Goal: Communication & Community: Participate in discussion

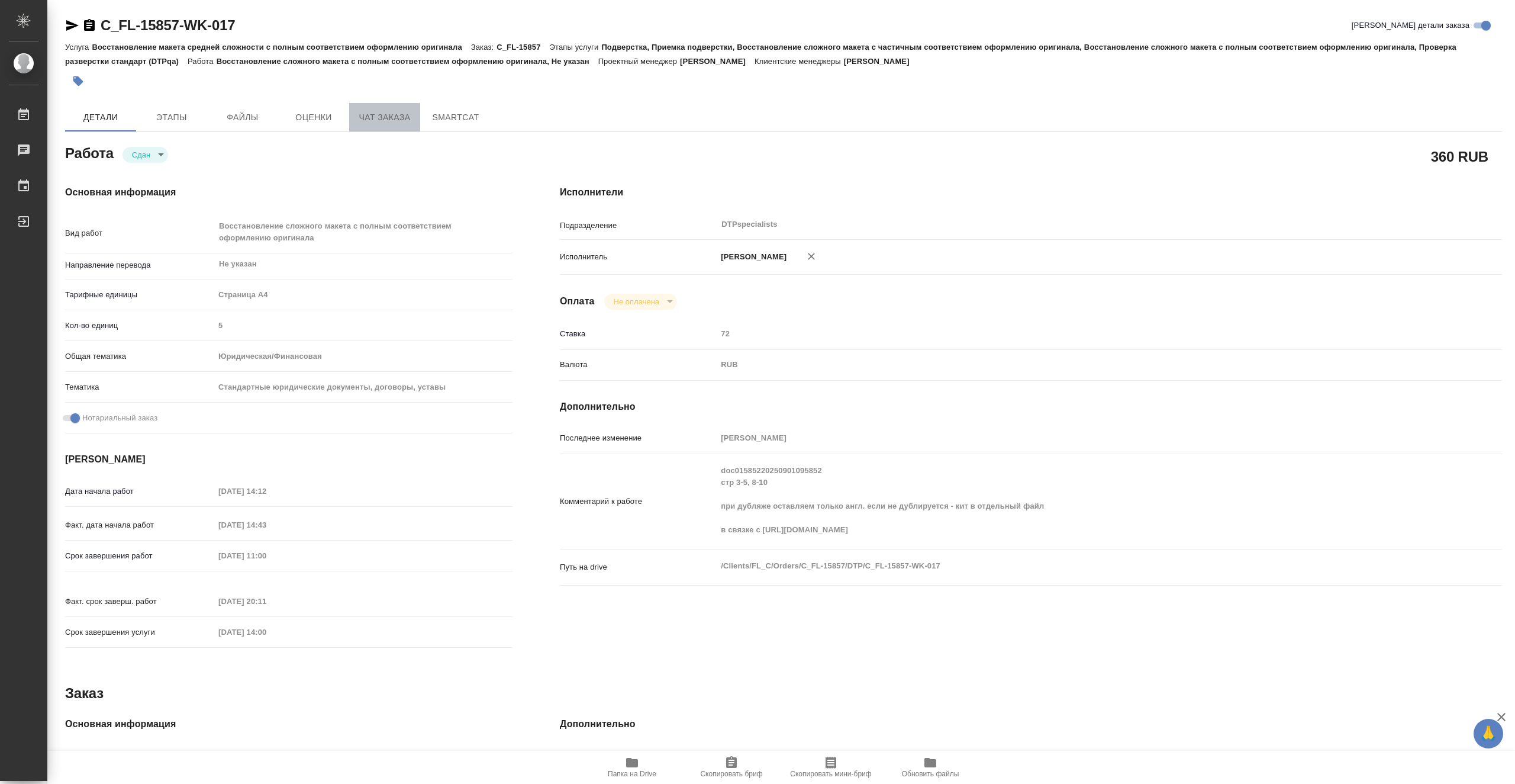
click at [358, 115] on span "Чат заказа" at bounding box center [384, 117] width 57 height 14
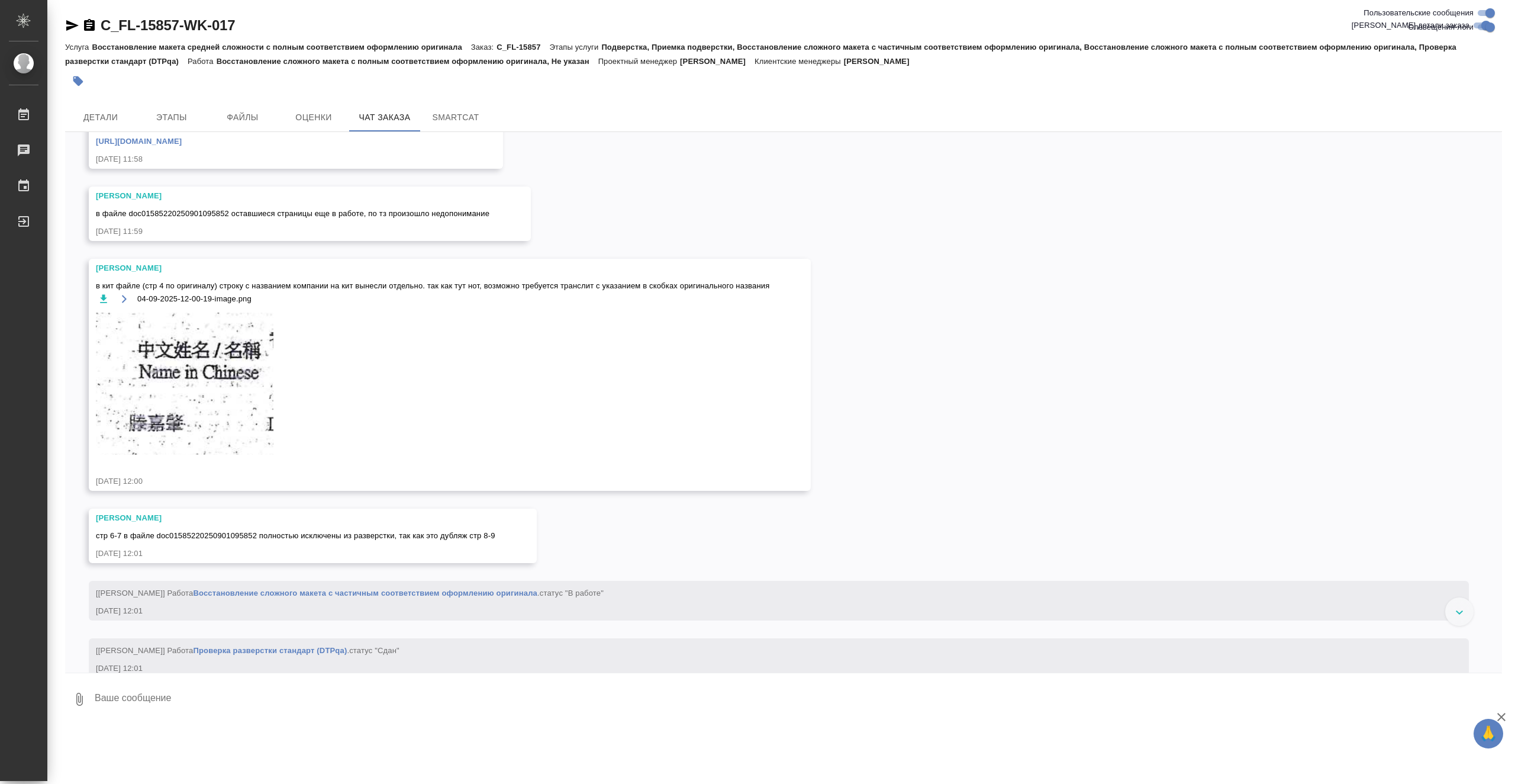
scroll to position [6050, 0]
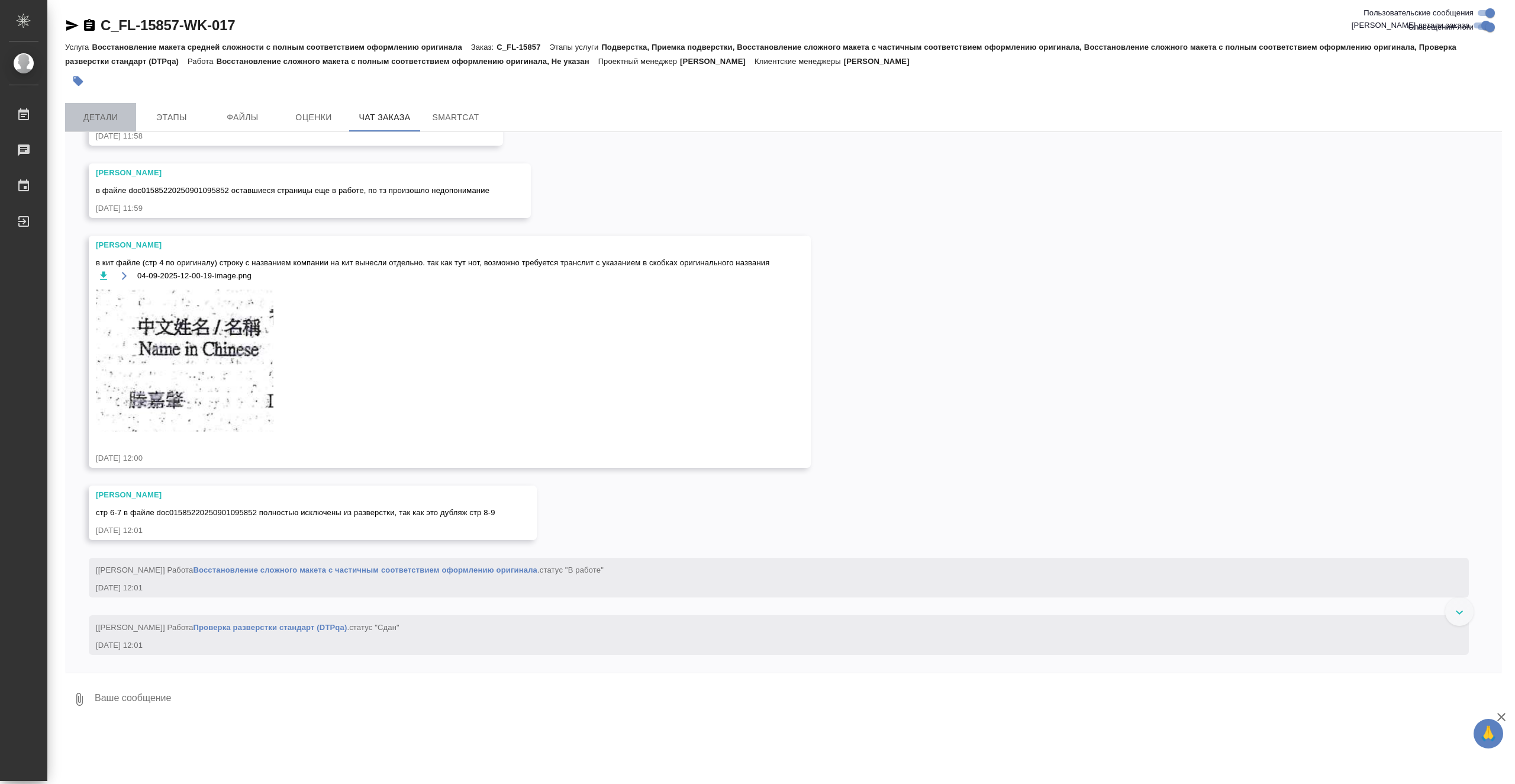
click at [114, 120] on span "Детали" at bounding box center [100, 117] width 57 height 14
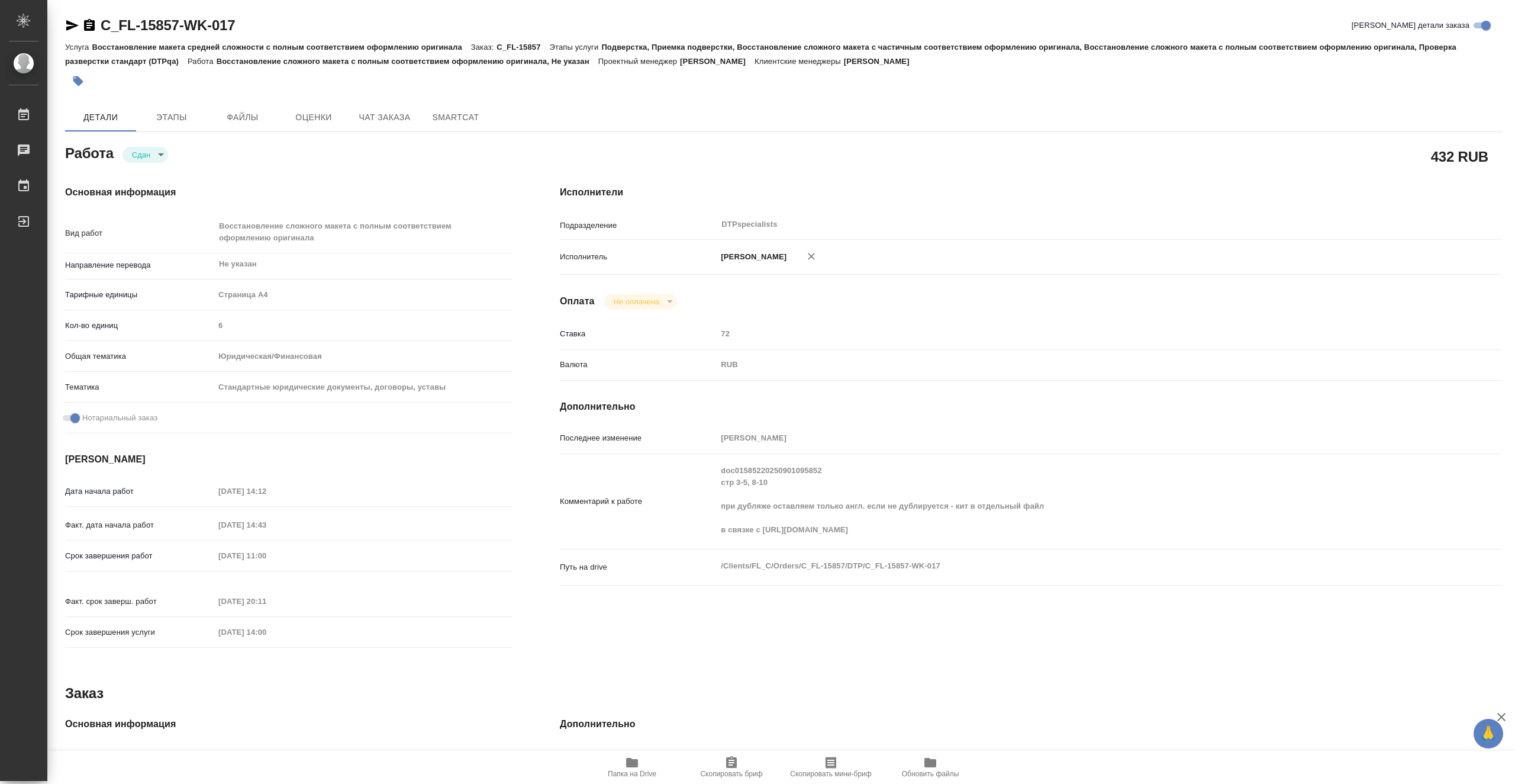
type textarea "x"
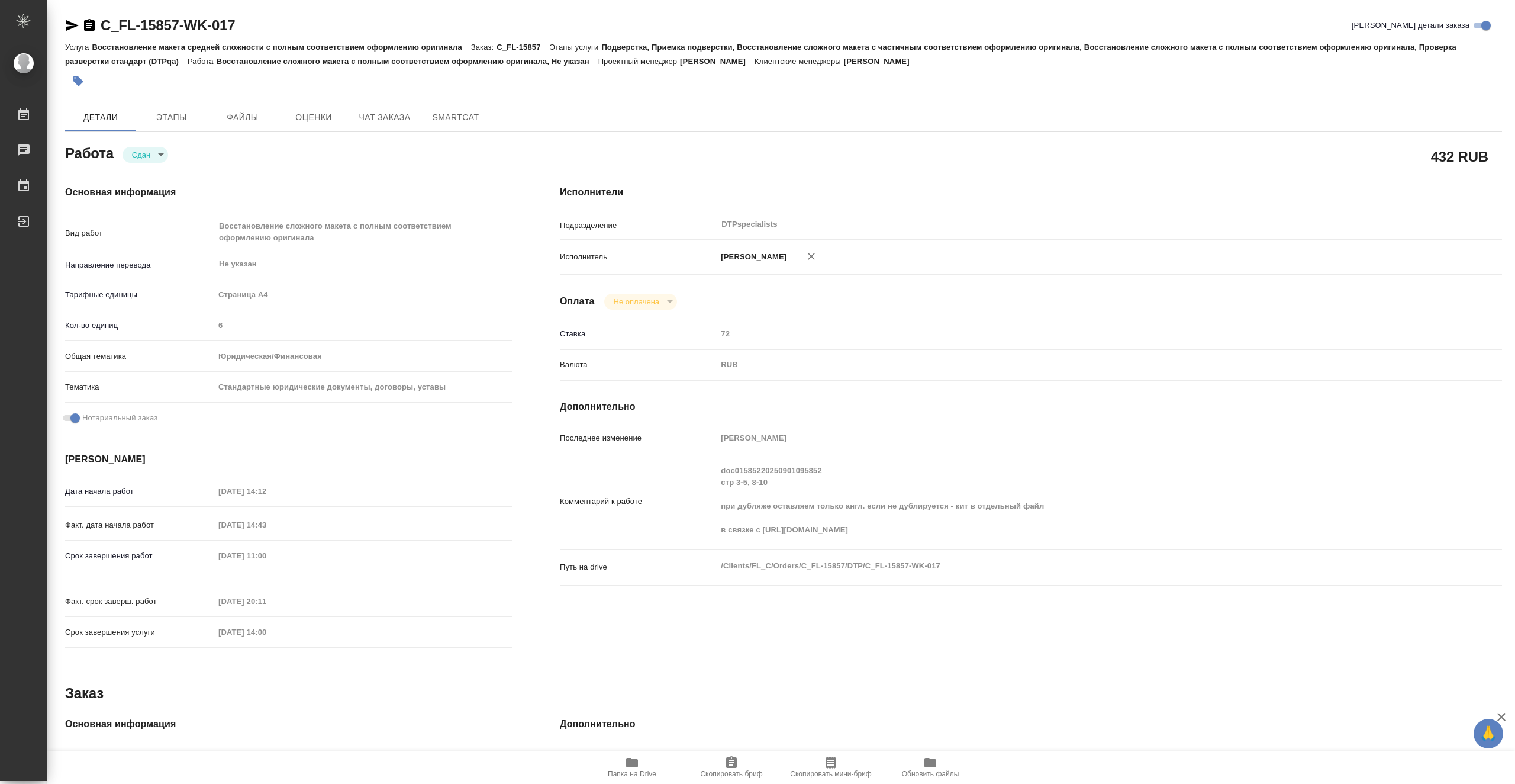
type textarea "x"
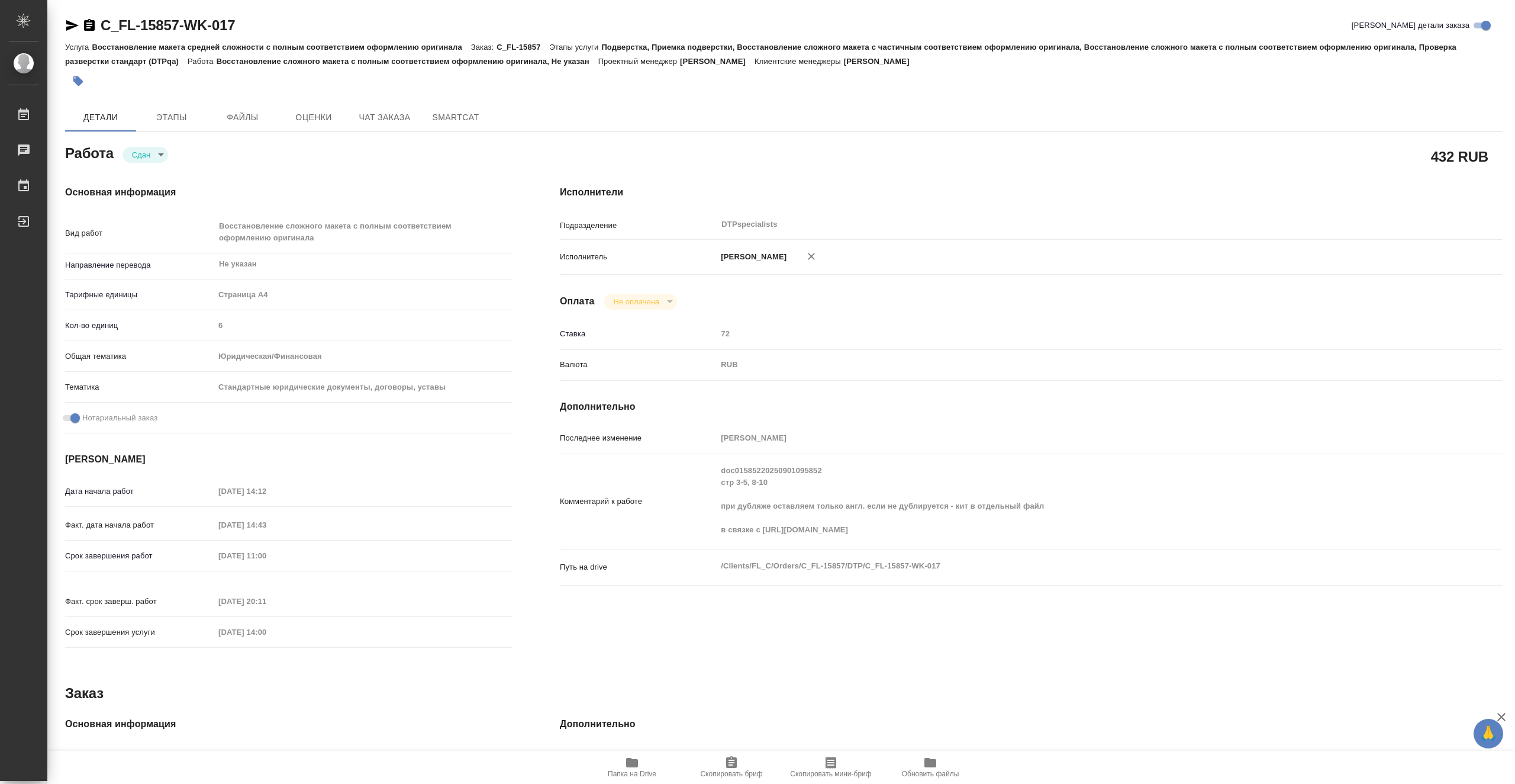
type textarea "x"
